Goal: Information Seeking & Learning: Find contact information

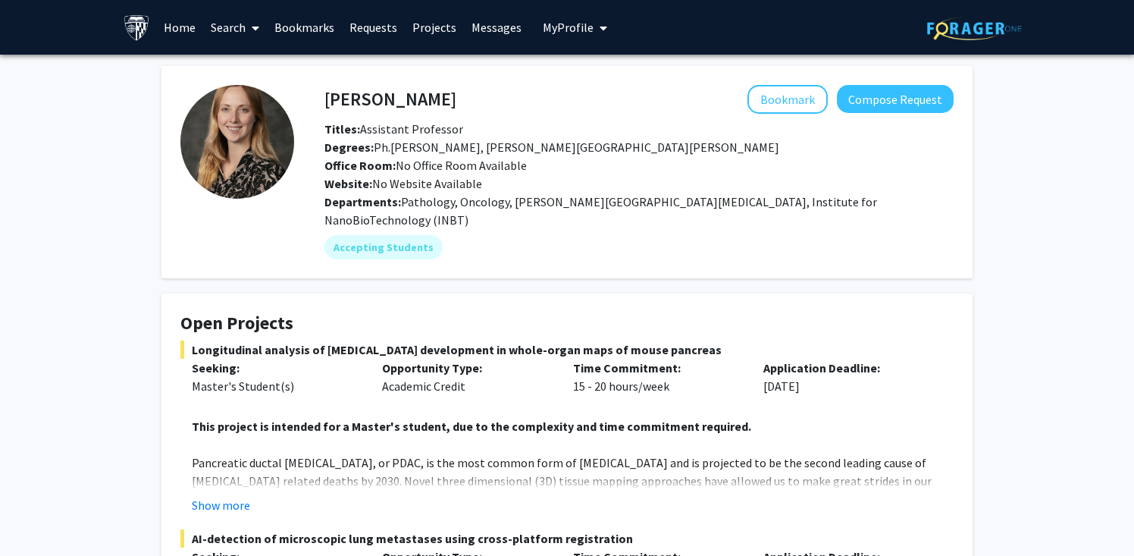
click at [228, 32] on link "Search" at bounding box center [235, 27] width 64 height 53
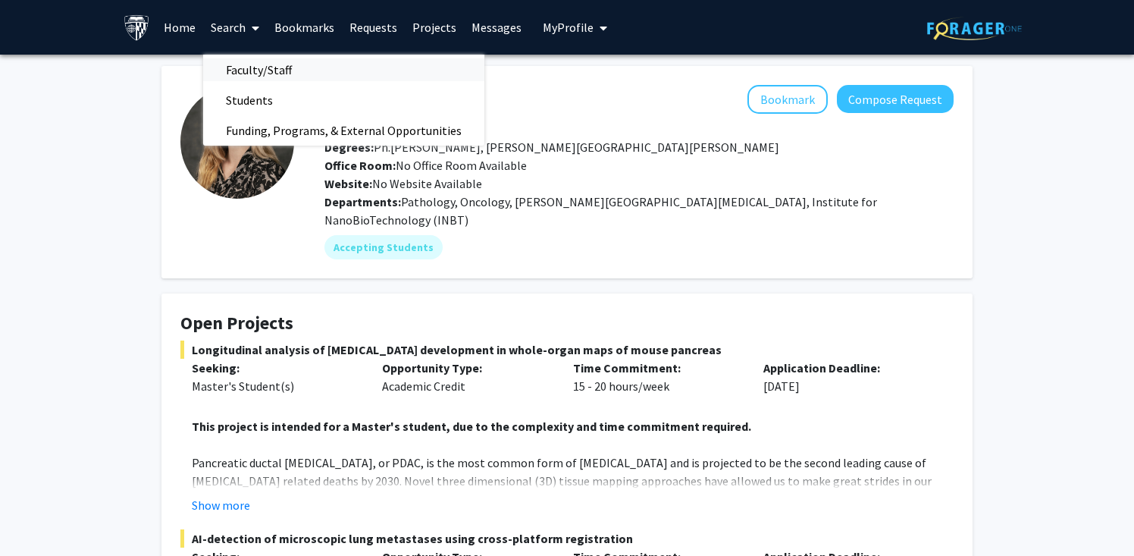
click at [249, 75] on span "Faculty/Staff" at bounding box center [258, 70] width 111 height 30
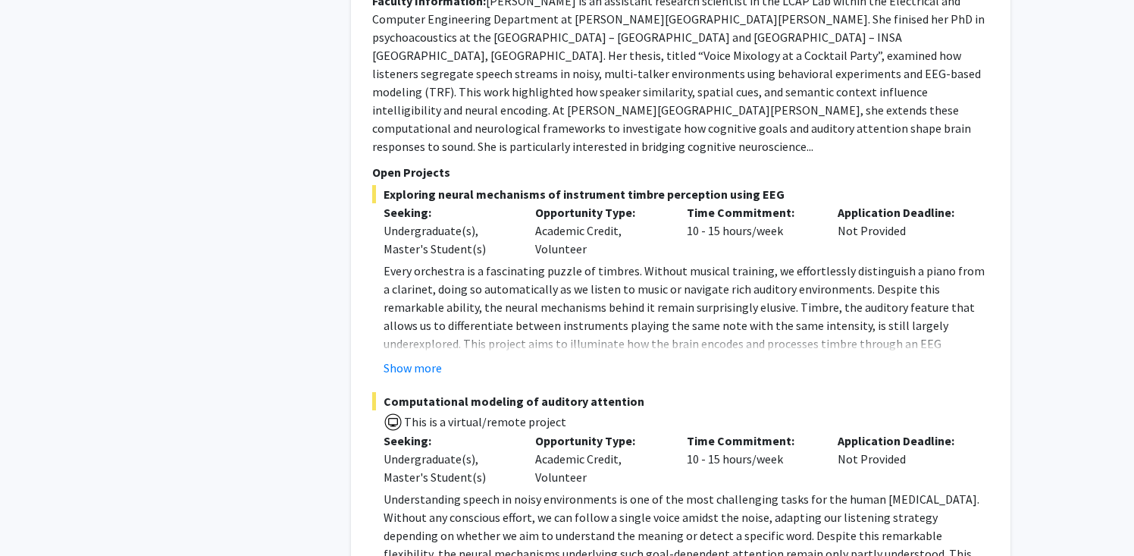
scroll to position [7828, 0]
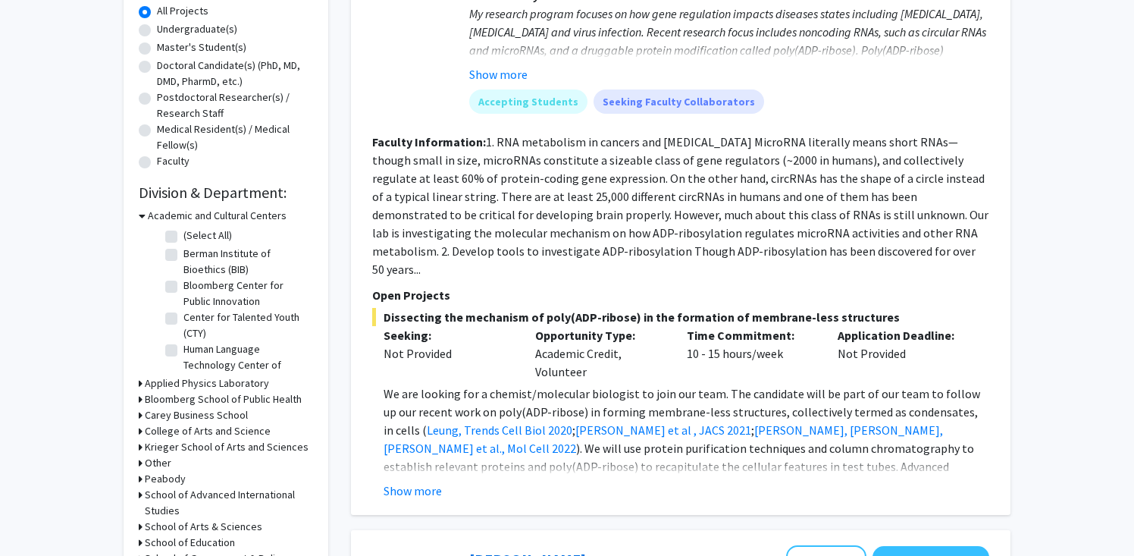
scroll to position [285, 0]
click at [421, 480] on button "Show more" at bounding box center [413, 489] width 58 height 18
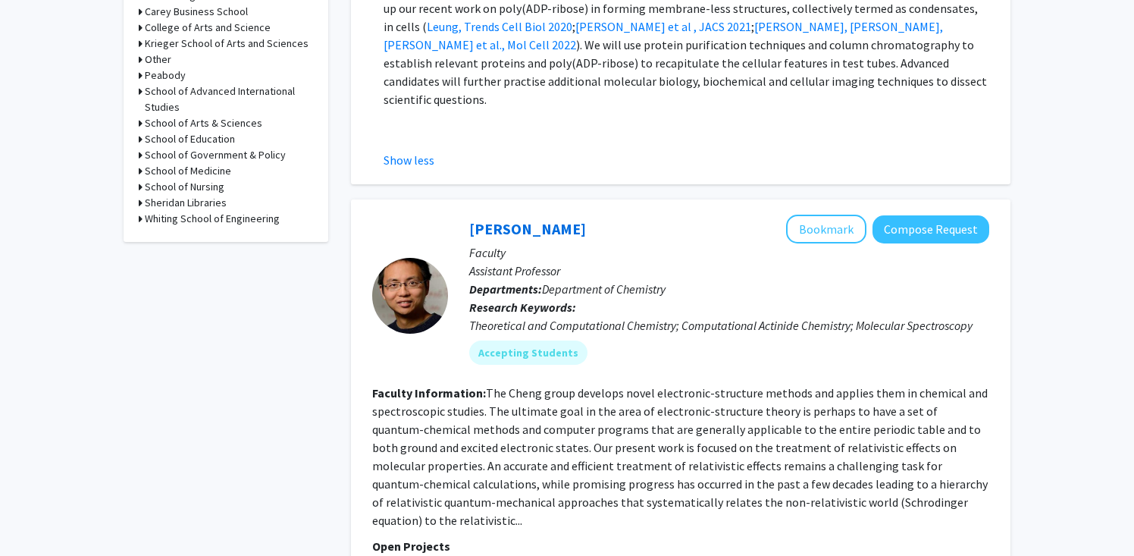
scroll to position [0, 0]
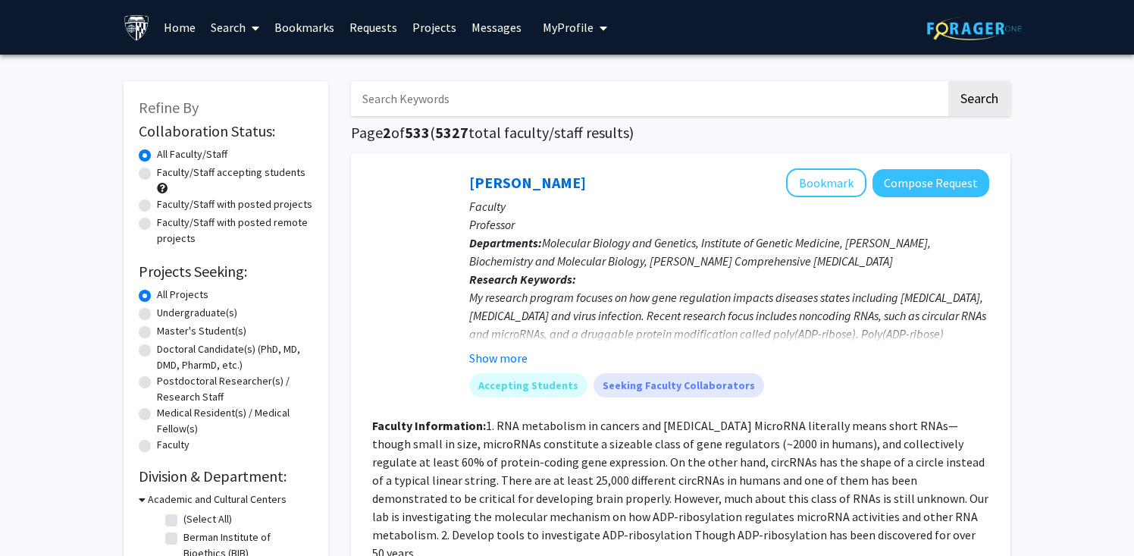
click at [559, 95] on input "Search Keywords" at bounding box center [648, 98] width 595 height 35
type input "bone"
click at [948, 81] on button "Search" at bounding box center [979, 98] width 62 height 35
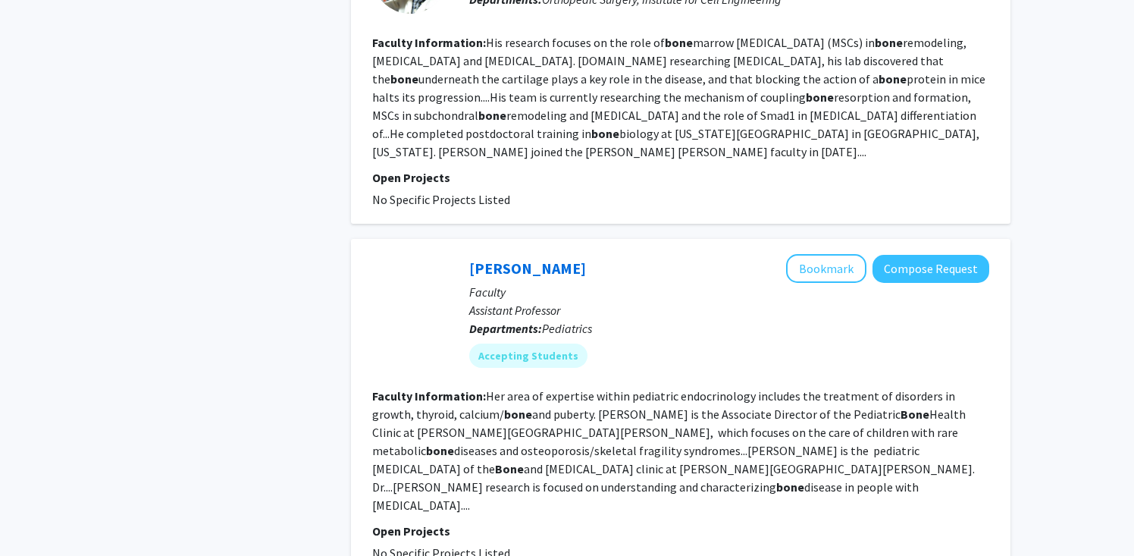
scroll to position [877, 0]
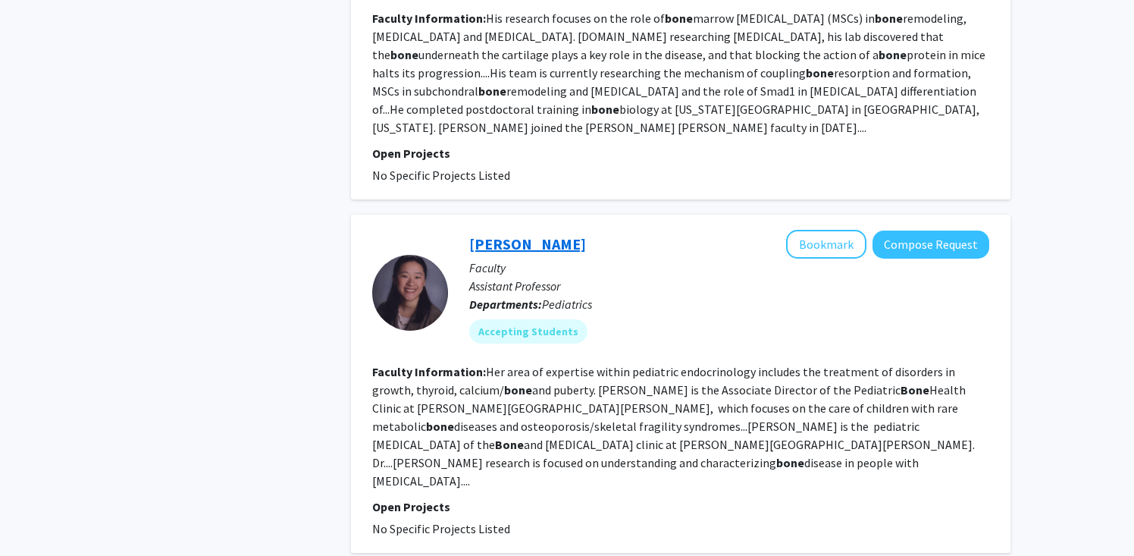
click at [533, 234] on link "Malinda Wu" at bounding box center [527, 243] width 117 height 19
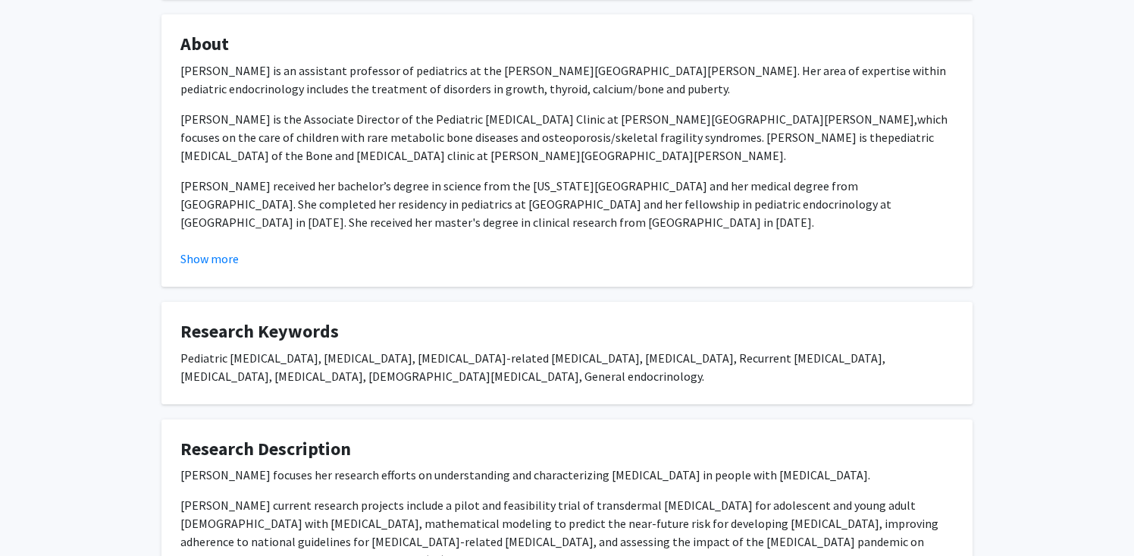
scroll to position [511, 0]
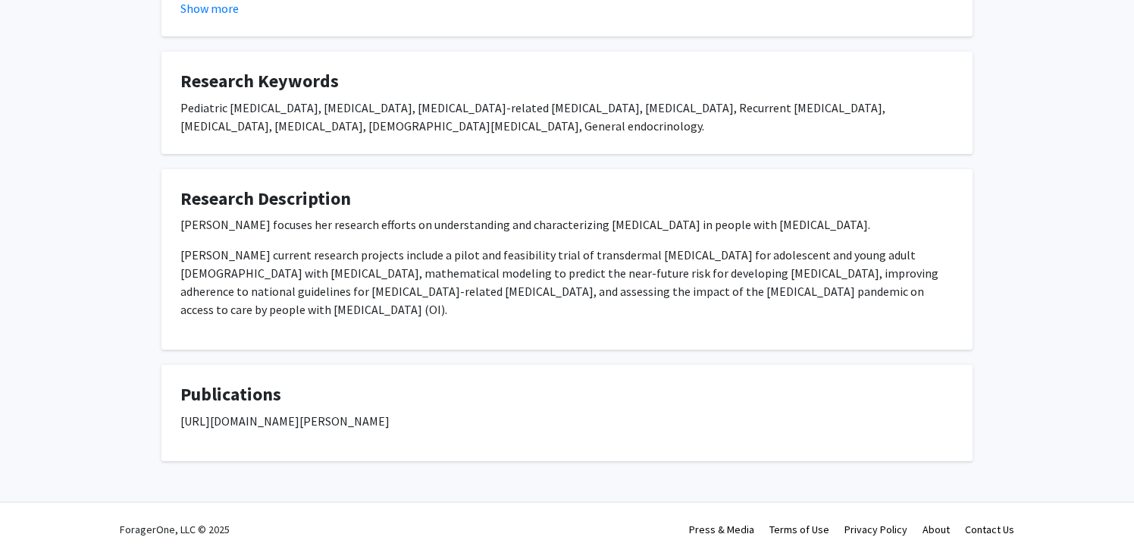
click at [212, 421] on p "https://www.ncbi.nlm.nih.gov/myncbi/malinda.wu.1/bibliography/public/" at bounding box center [566, 421] width 773 height 18
copy p "https://www.ncbi.nlm.nih.gov/myncbi/malinda.wu.1/bibliography/public/"
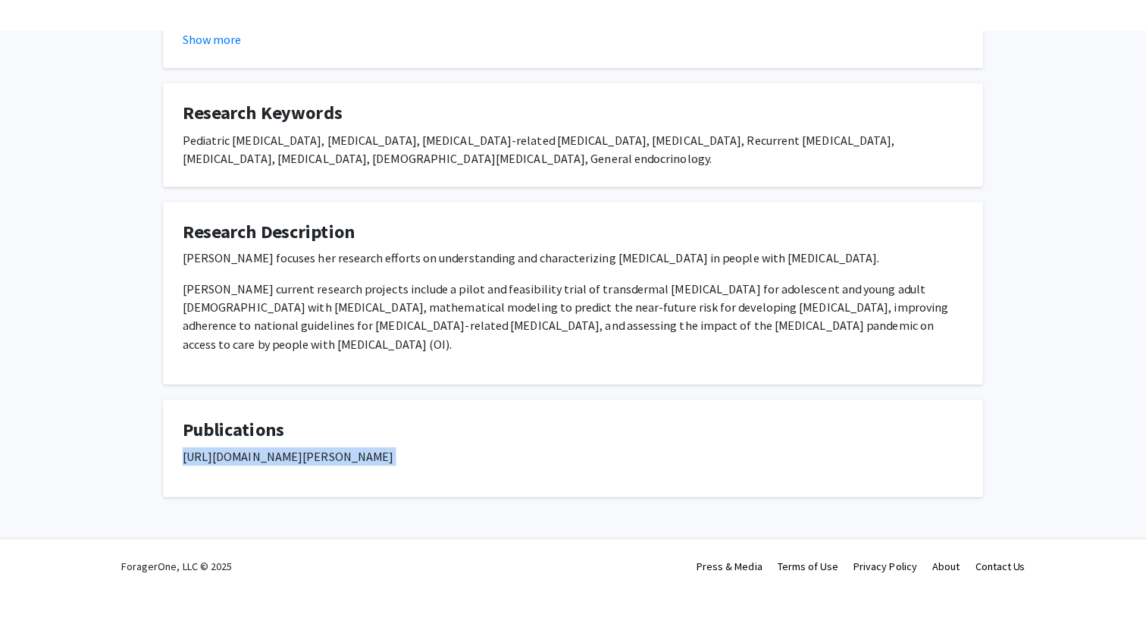
scroll to position [443, 0]
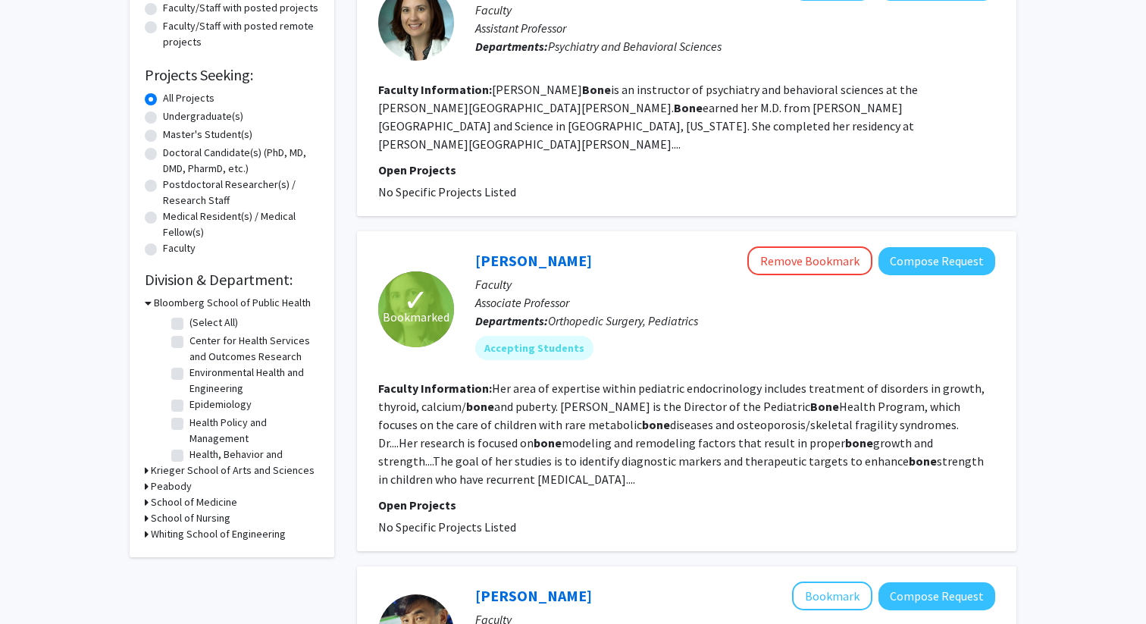
click at [572, 187] on div "Ashley Bone Bookmark Compose Request Faculty Assistant Professor Departments: P…" at bounding box center [687, 86] width 660 height 259
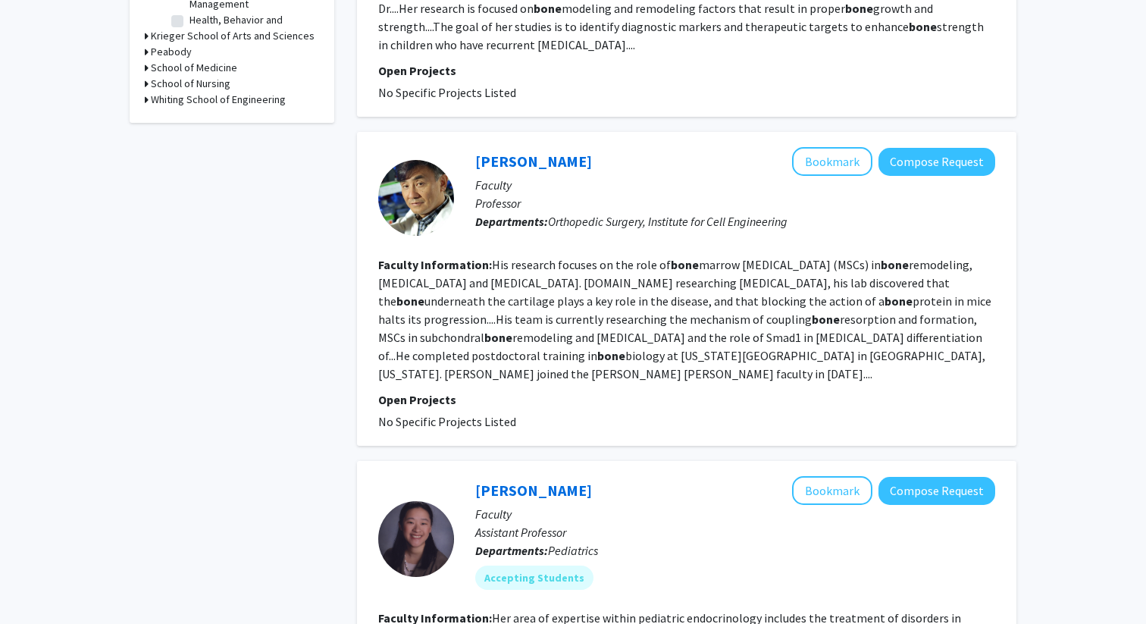
scroll to position [651, 0]
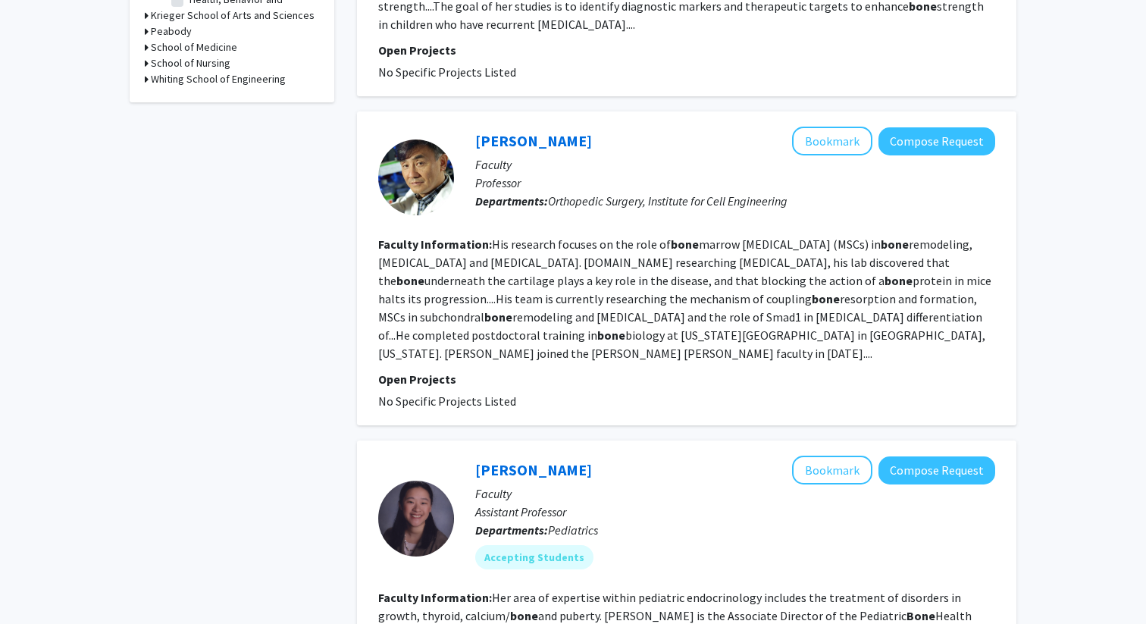
click at [503, 134] on div "Xu Cao Bookmark Compose Request" at bounding box center [735, 141] width 520 height 29
click at [498, 131] on link "Xu Cao" at bounding box center [533, 140] width 117 height 19
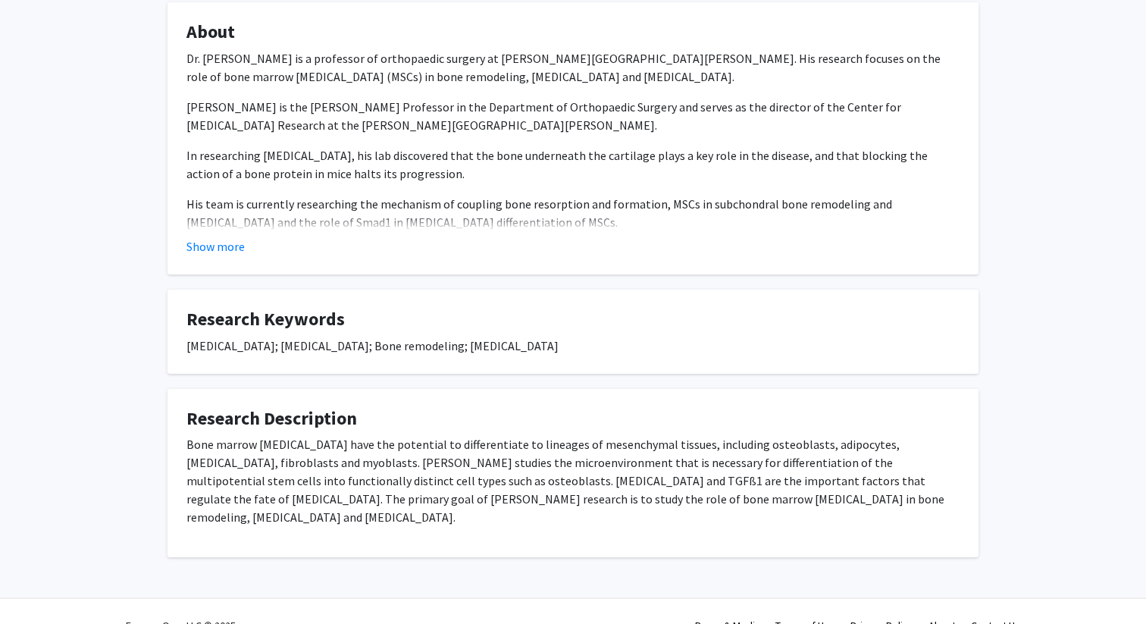
scroll to position [277, 0]
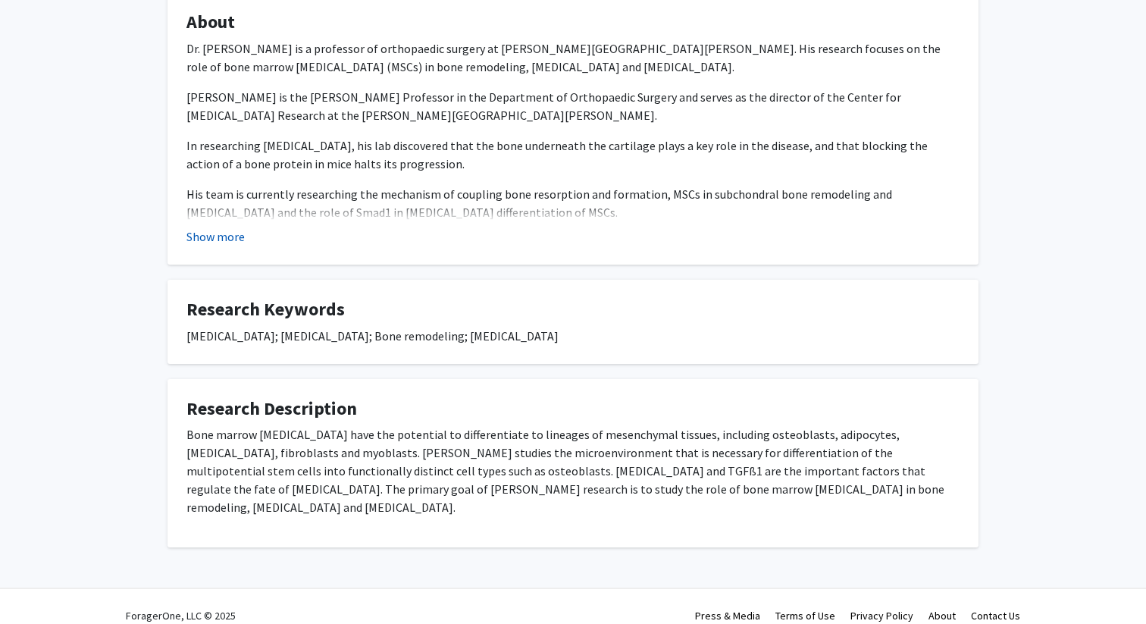
click at [214, 227] on button "Show more" at bounding box center [215, 236] width 58 height 18
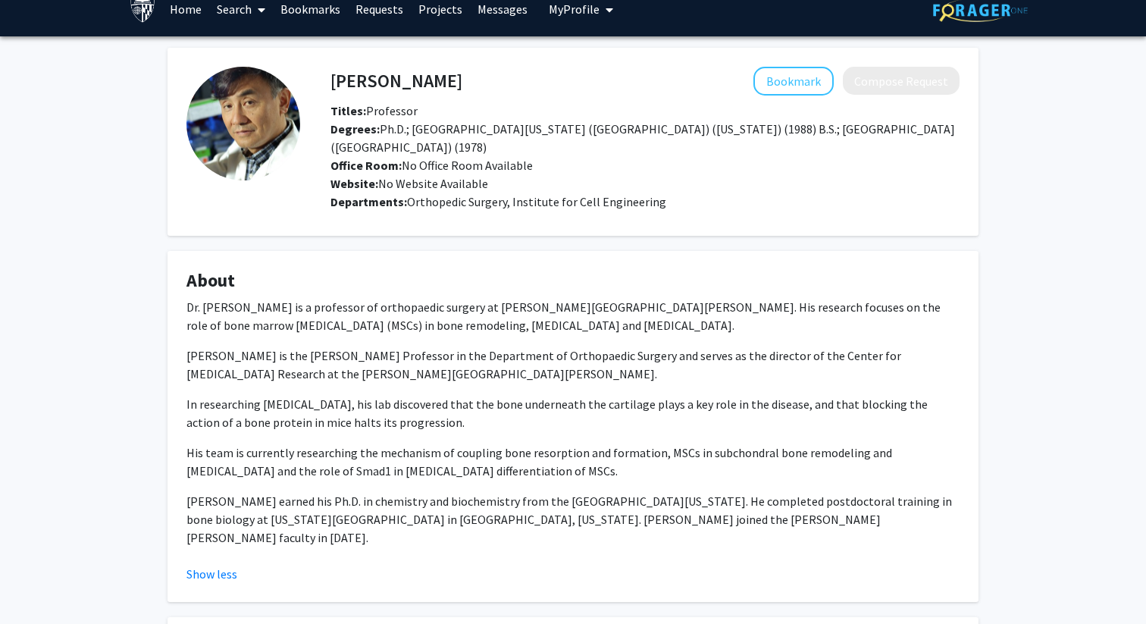
scroll to position [0, 0]
